Goal: Navigation & Orientation: Find specific page/section

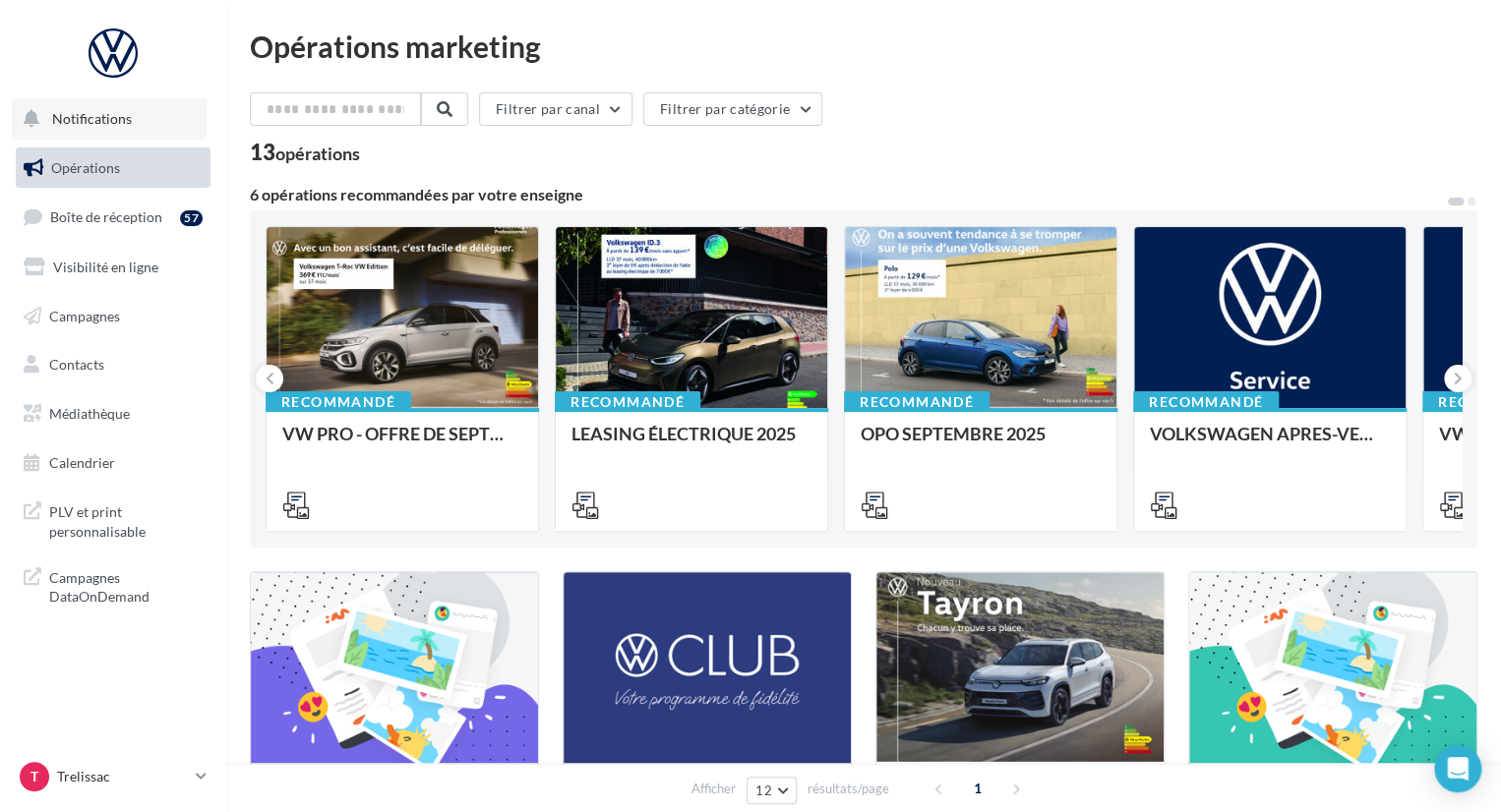
click at [138, 117] on button "Notifications" at bounding box center [109, 118] width 195 height 41
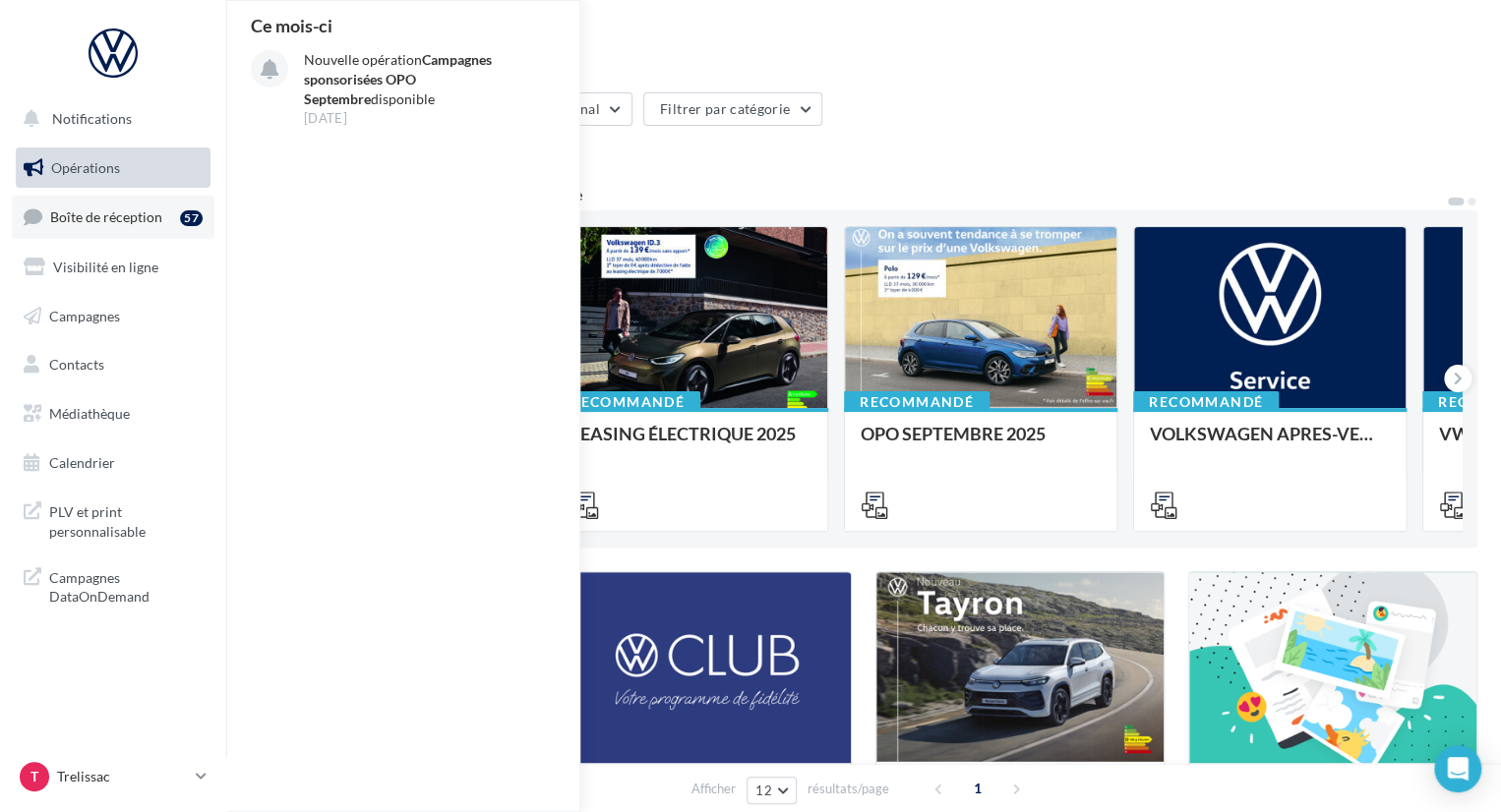
click at [135, 214] on span "Boîte de réception" at bounding box center [106, 217] width 112 height 17
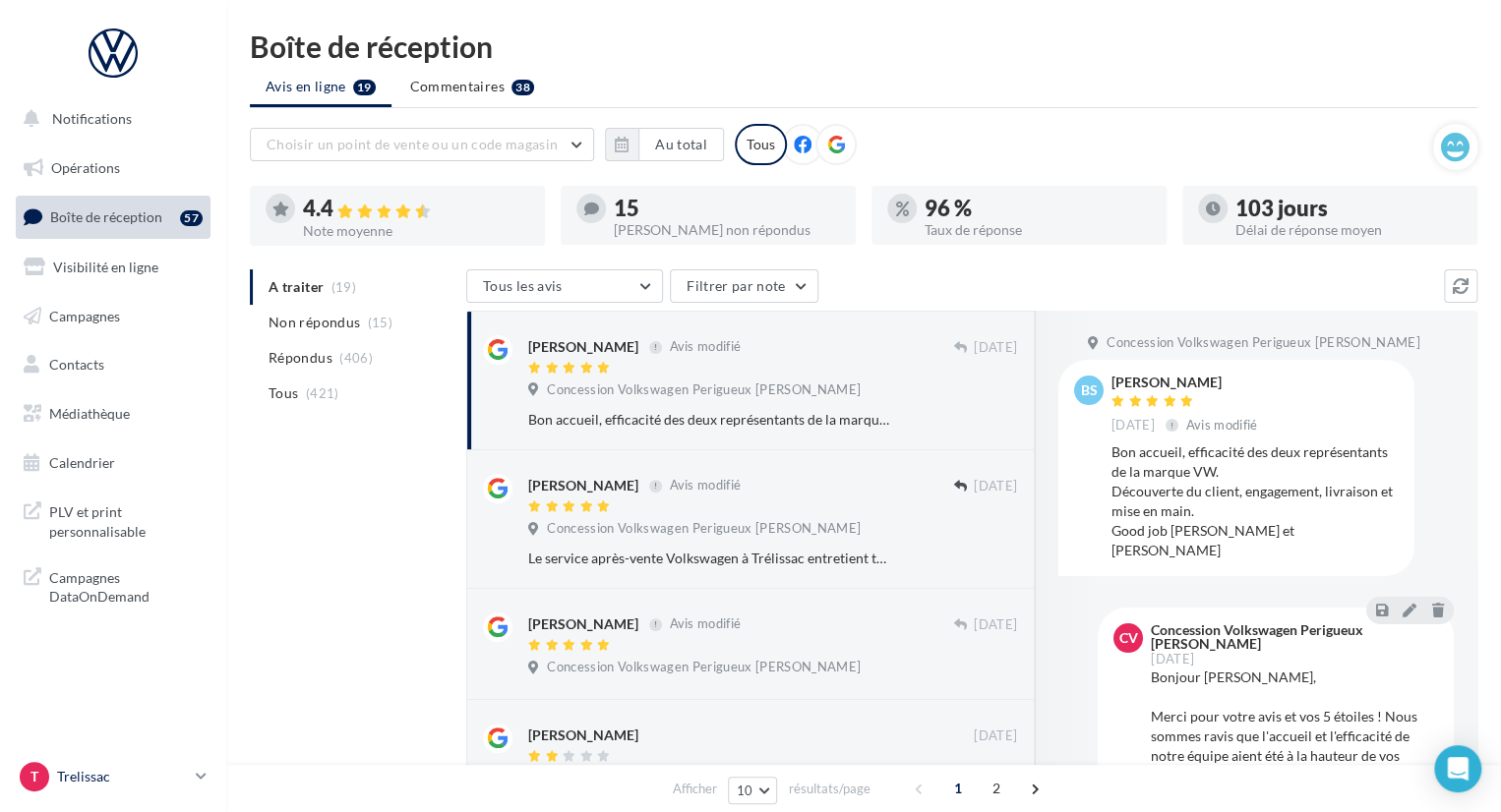
click at [141, 780] on p "Trelissac" at bounding box center [122, 777] width 131 height 20
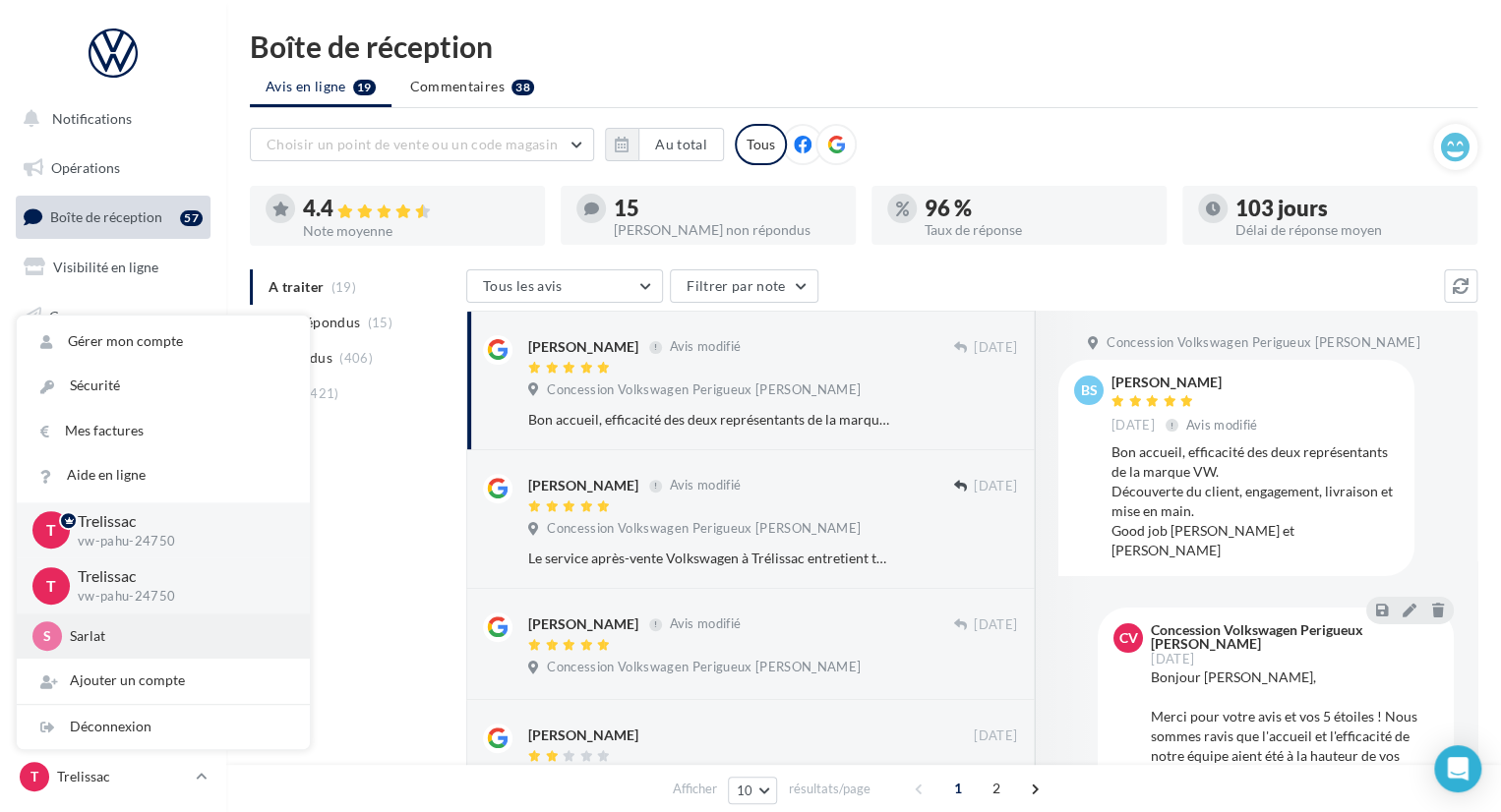
click at [142, 634] on p "Sarlat" at bounding box center [178, 636] width 217 height 20
